Goal: Task Accomplishment & Management: Use online tool/utility

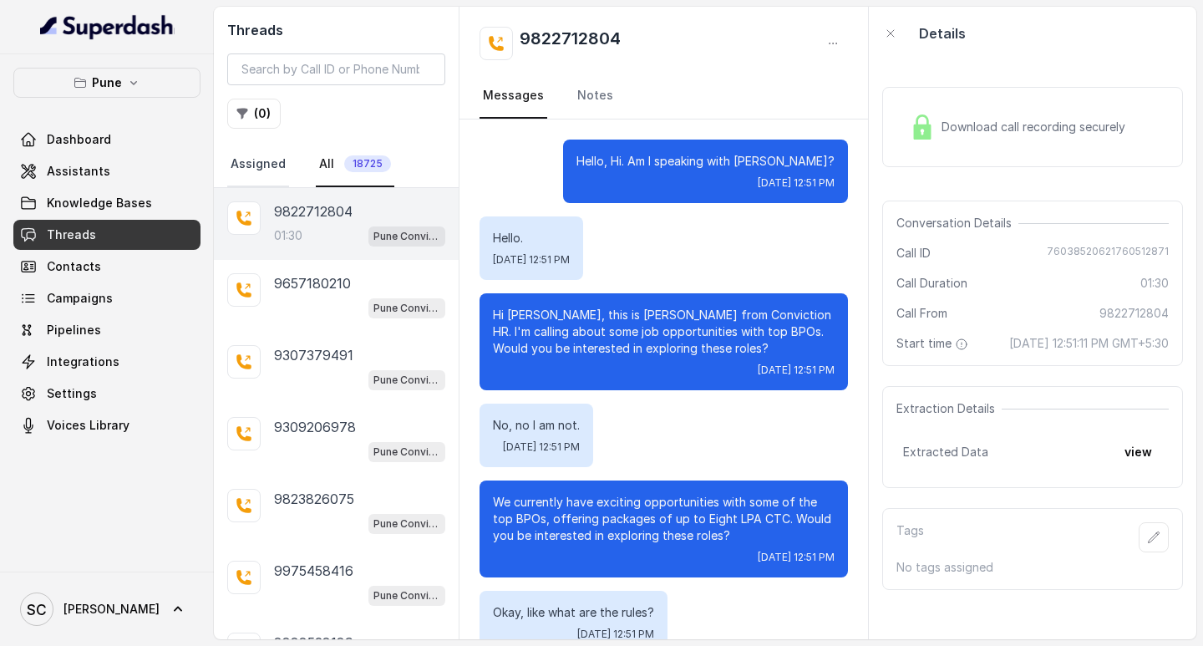
scroll to position [964, 0]
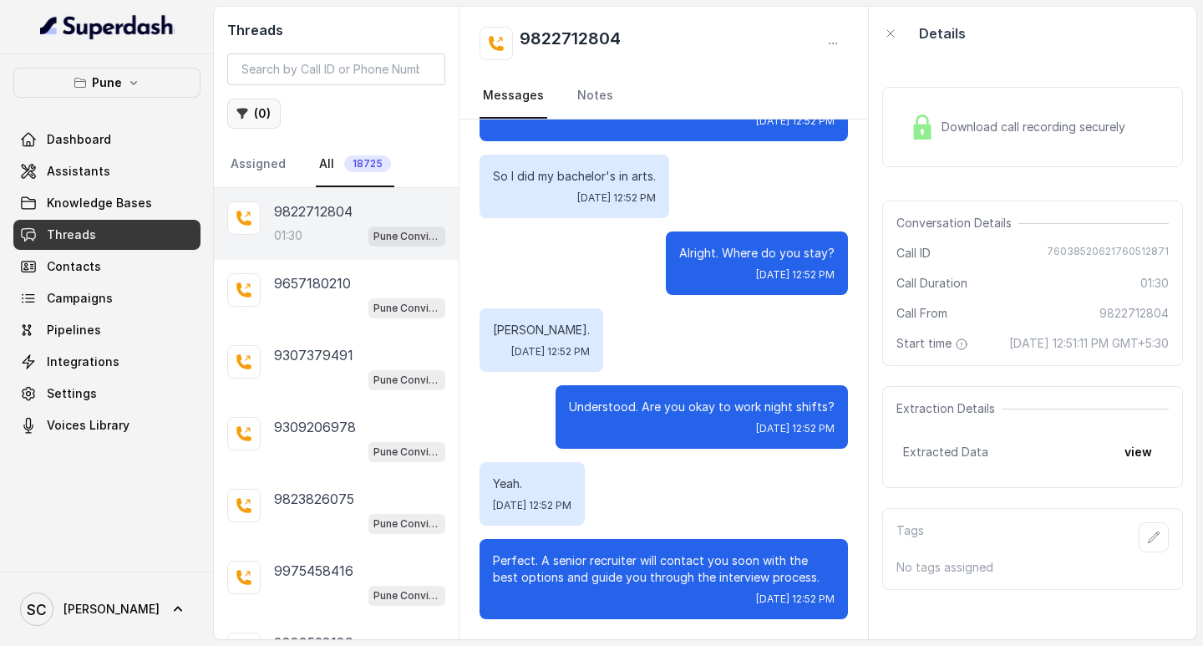
click at [253, 119] on button "( 0 )" at bounding box center [253, 114] width 53 height 30
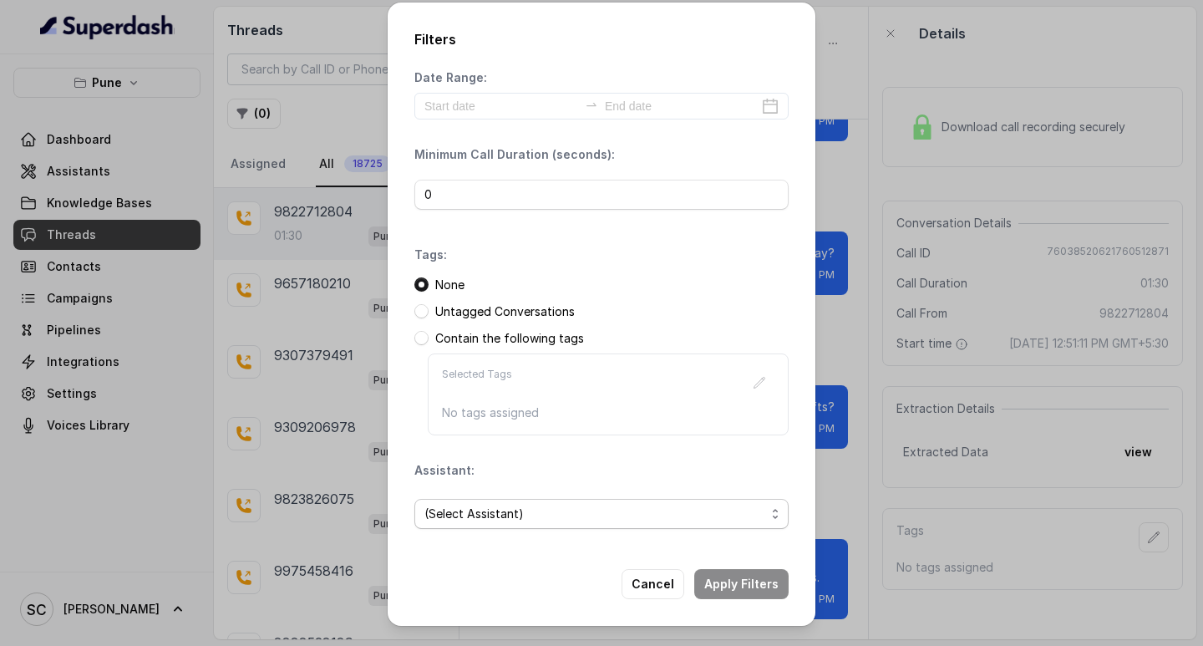
click at [494, 522] on span "(Select Assistant)" at bounding box center [594, 514] width 341 height 20
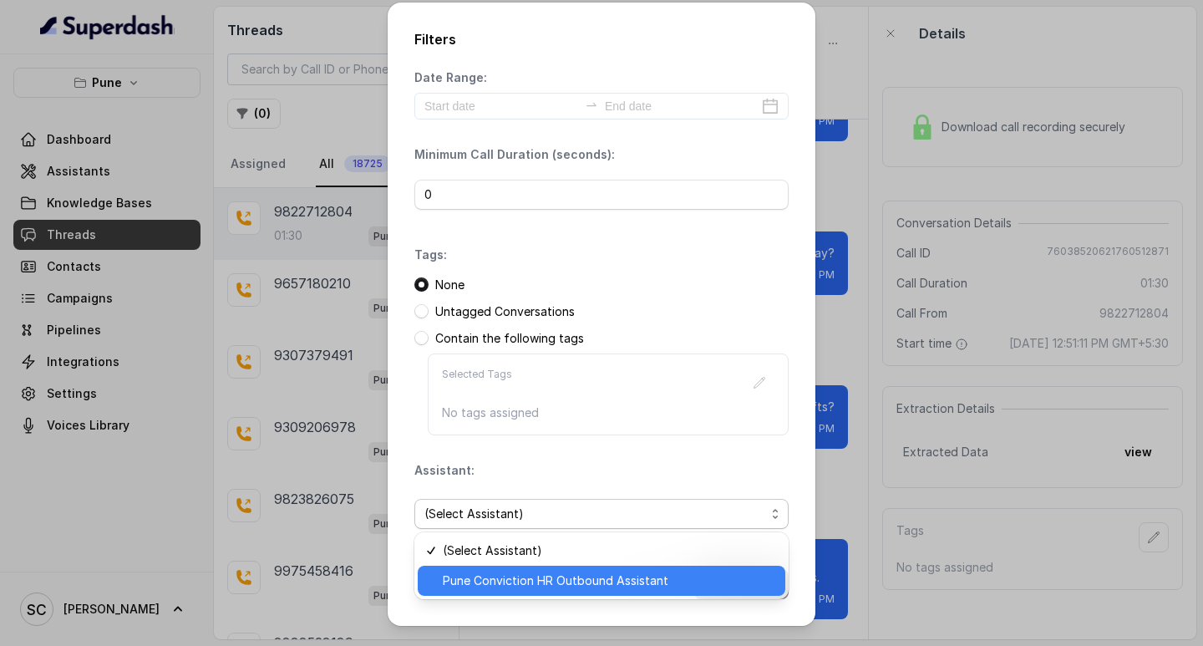
click at [521, 578] on span "Pune Conviction HR Outbound Assistant" at bounding box center [609, 580] width 332 height 20
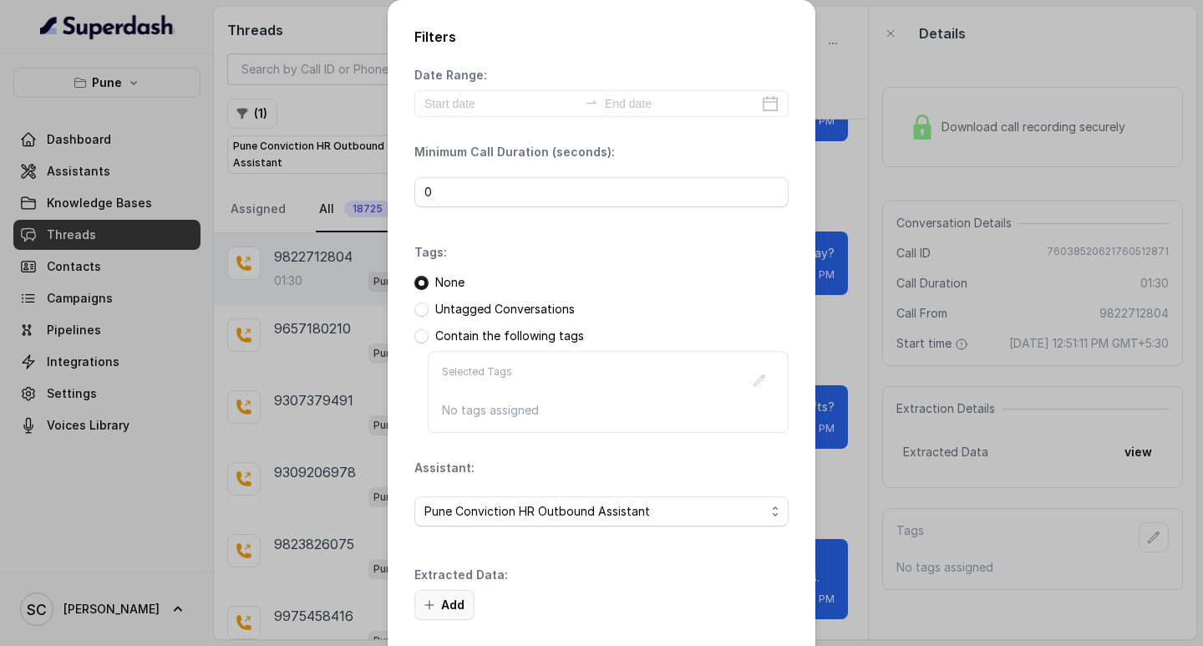
click at [443, 599] on button "Add" at bounding box center [444, 605] width 60 height 30
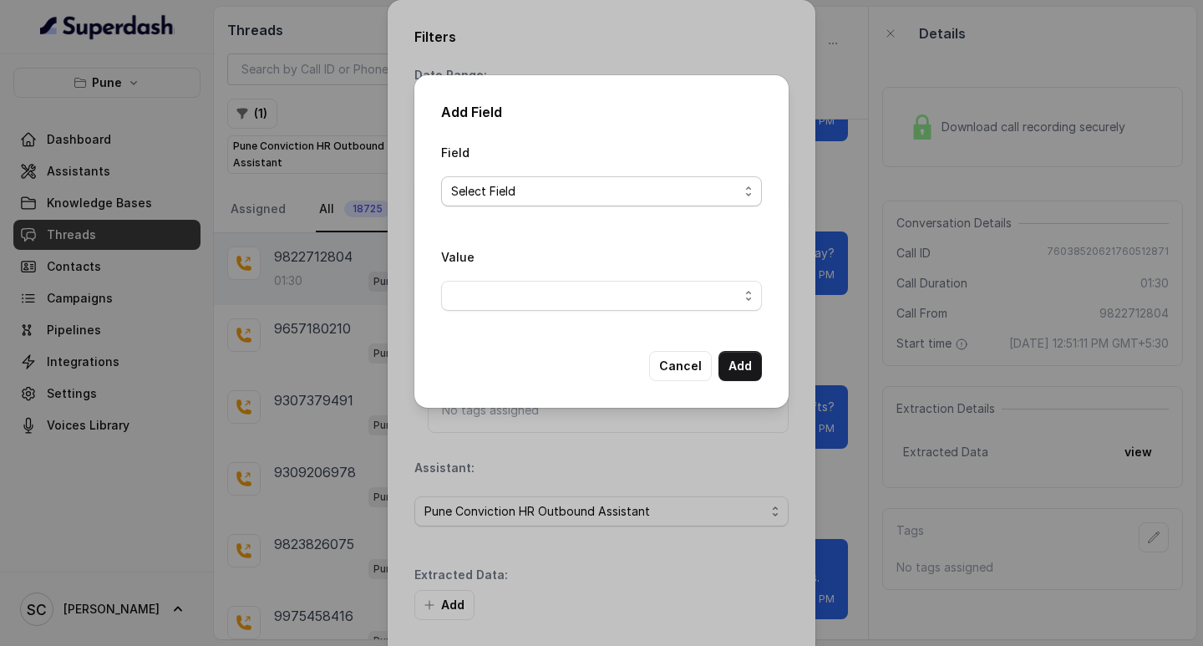
click at [507, 190] on span "Select Field" at bounding box center [594, 191] width 287 height 20
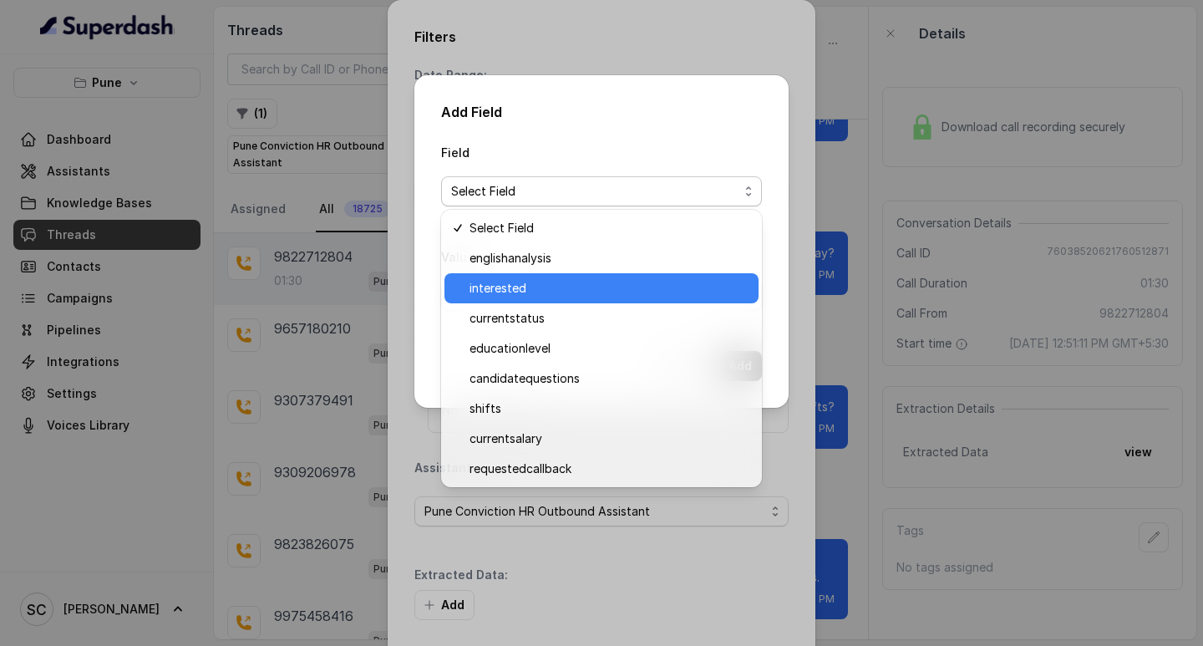
click at [522, 289] on span "interested" at bounding box center [608, 288] width 279 height 20
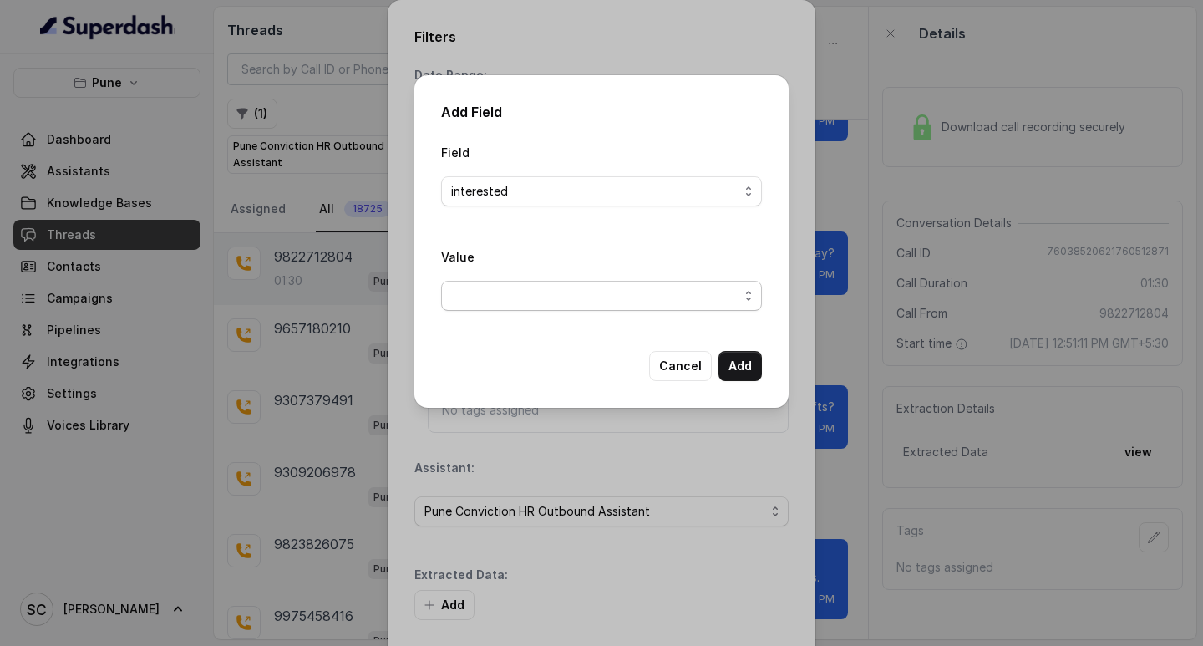
click at [513, 292] on span "button" at bounding box center [601, 296] width 321 height 30
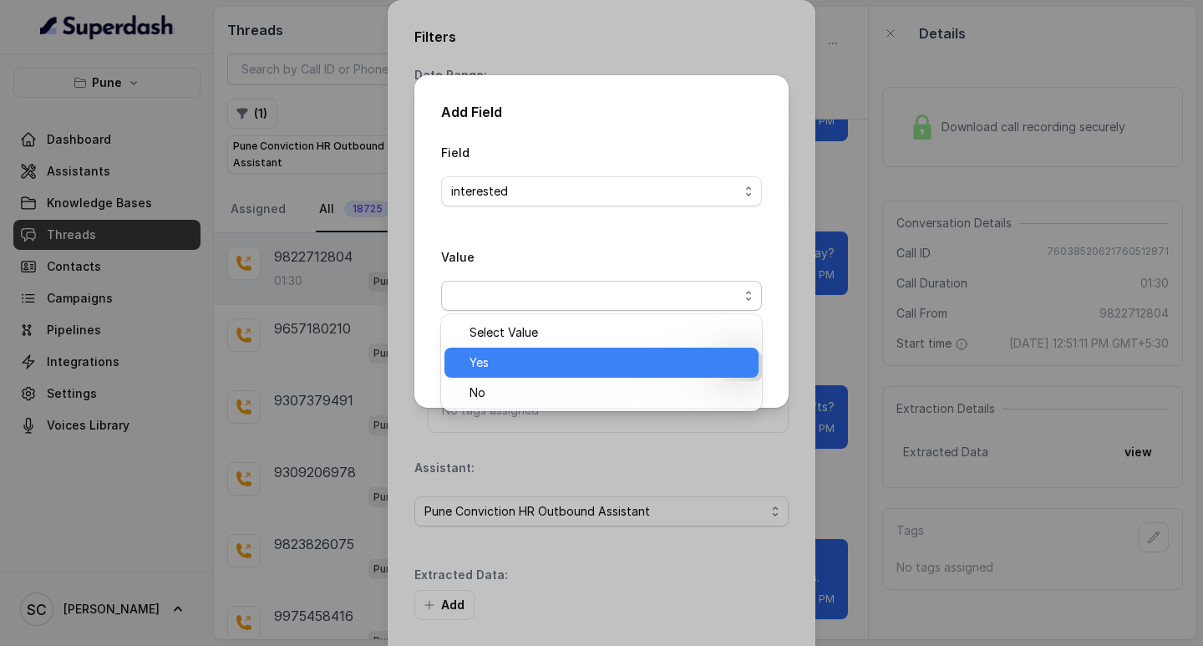
click at [514, 357] on span "Yes" at bounding box center [608, 362] width 279 height 20
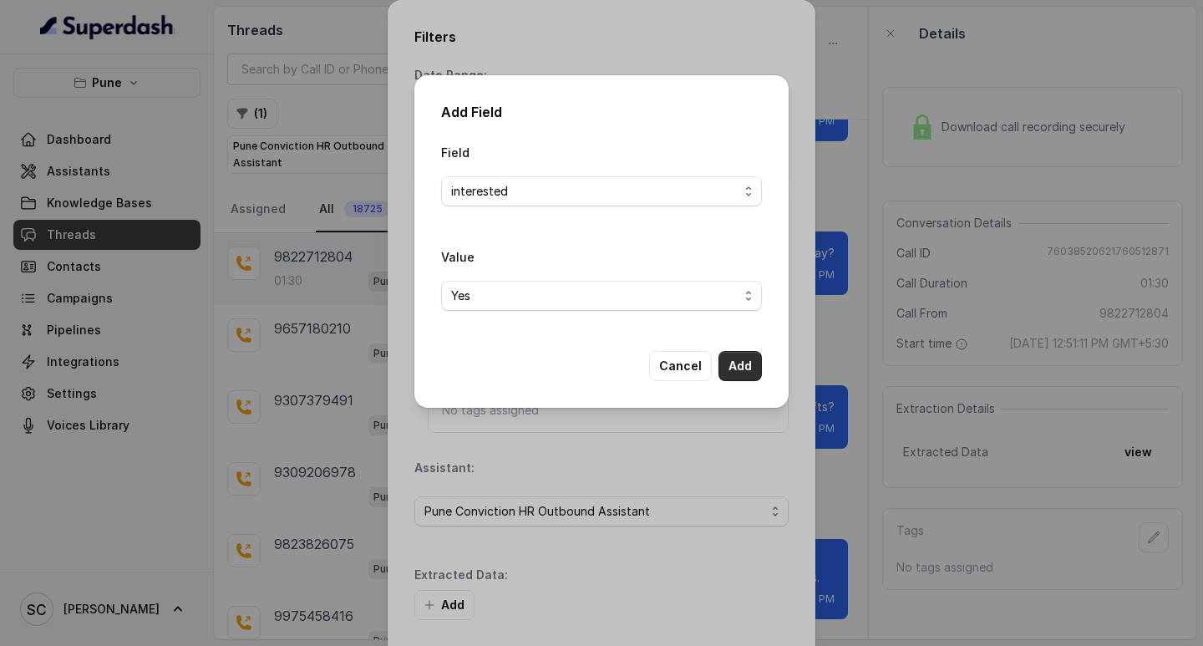
click at [725, 371] on button "Add" at bounding box center [739, 366] width 43 height 30
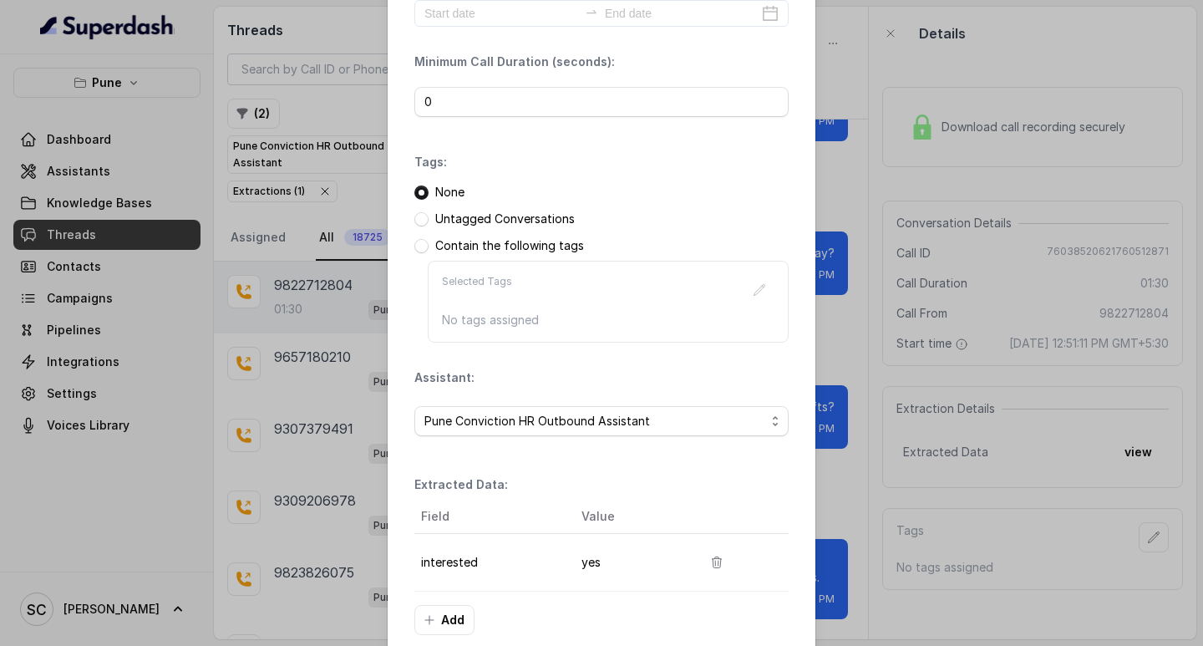
scroll to position [176, 0]
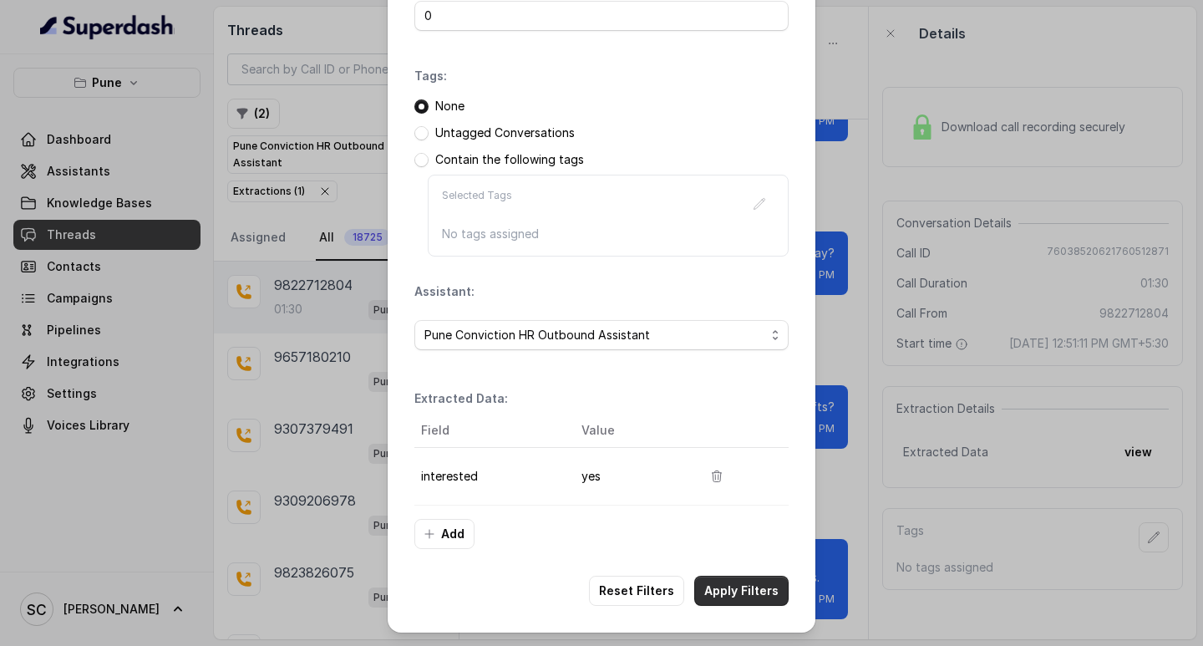
click at [739, 586] on button "Apply Filters" at bounding box center [741, 590] width 94 height 30
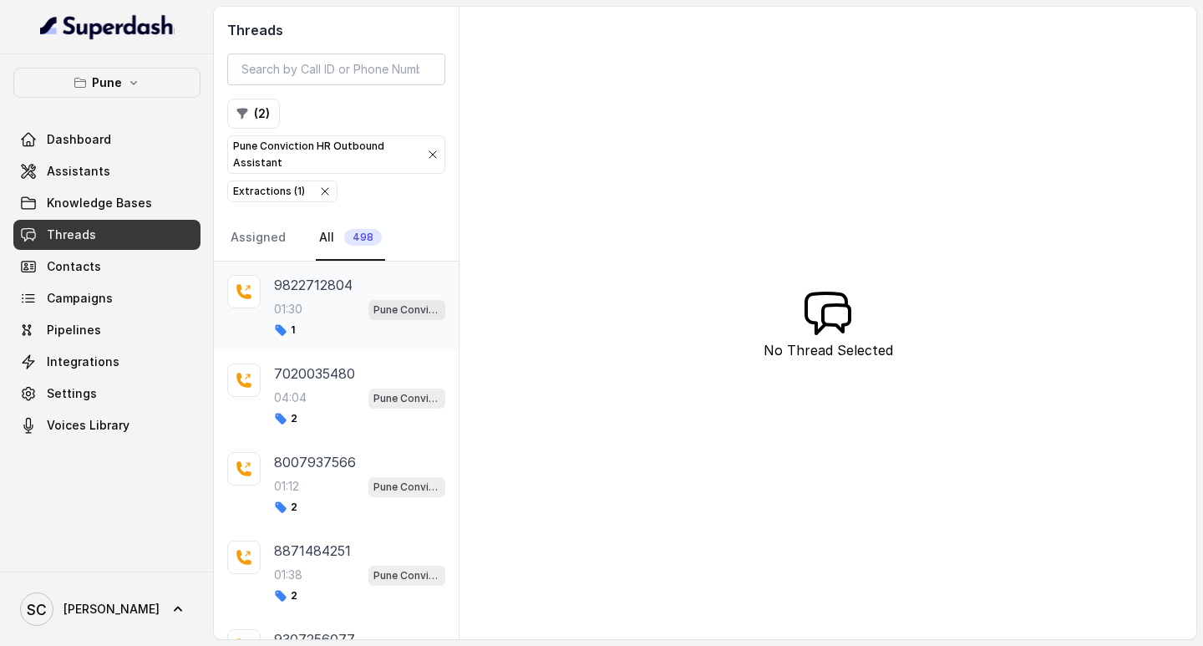
click at [314, 277] on p "9822712804" at bounding box center [313, 285] width 79 height 20
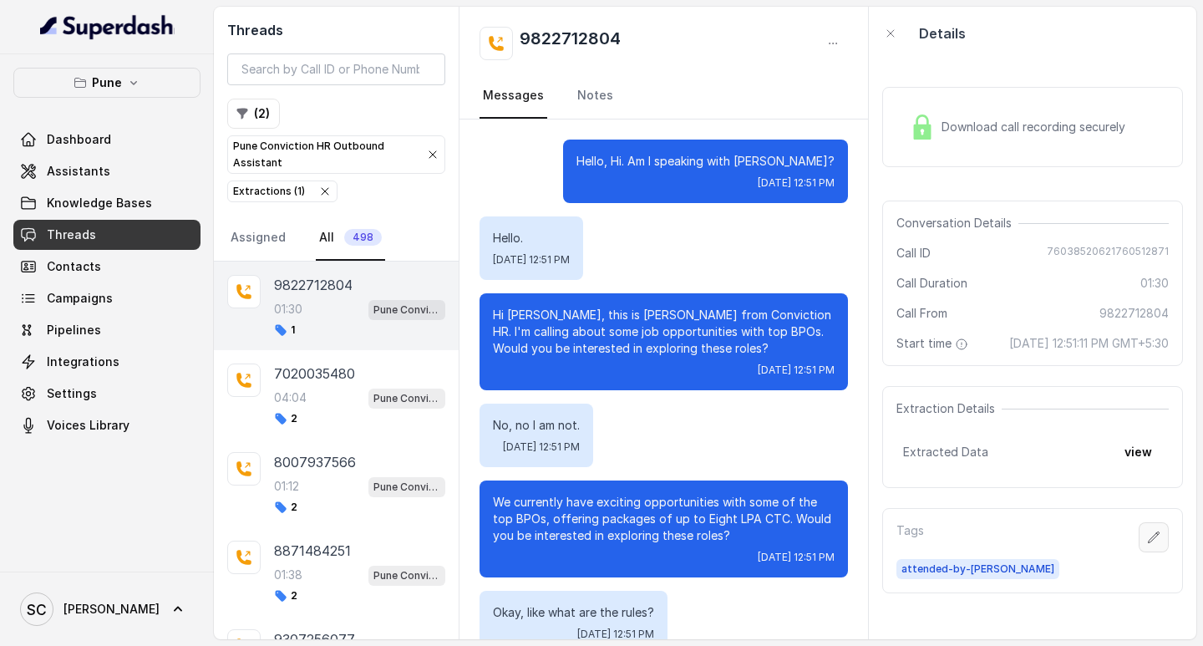
click at [1148, 542] on icon "button" at bounding box center [1153, 536] width 11 height 11
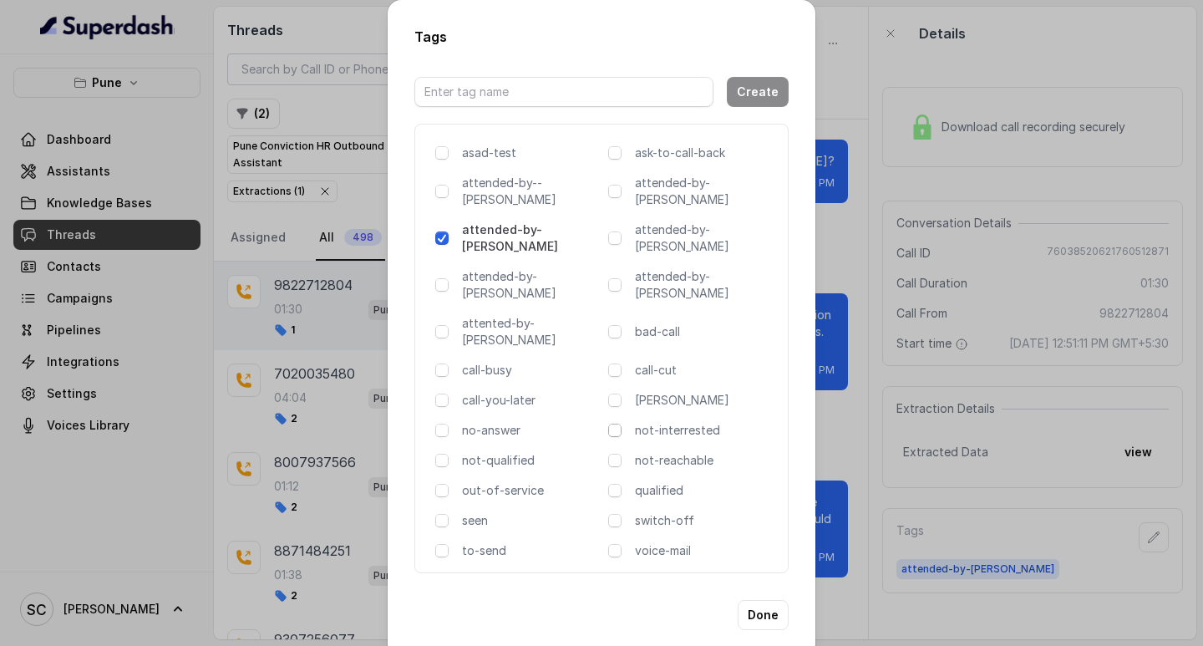
click at [618, 423] on span at bounding box center [614, 429] width 13 height 13
drag, startPoint x: 761, startPoint y: 561, endPoint x: 726, endPoint y: 555, distance: 35.7
click at [759, 600] on button "Done" at bounding box center [762, 615] width 51 height 30
